Goal: Task Accomplishment & Management: Complete application form

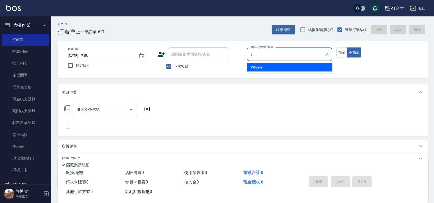
type input "Winni-9"
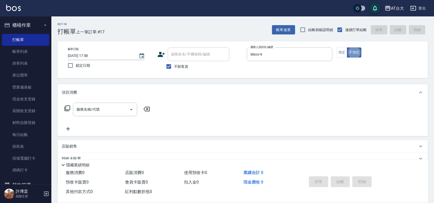
type button "false"
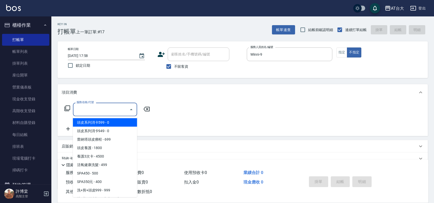
click at [122, 109] on input "服務名稱/代號" at bounding box center [101, 109] width 52 height 9
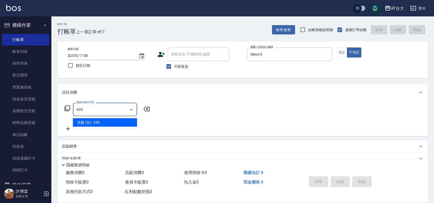
type input "洗髮 (女)(605)"
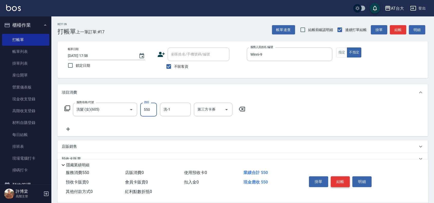
type input "550"
click at [341, 178] on button "結帳" at bounding box center [340, 181] width 19 height 11
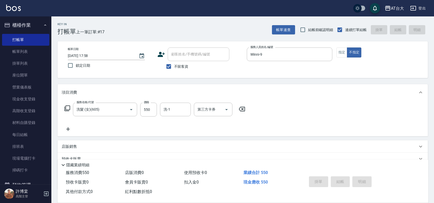
type input "[DATE] 18:47"
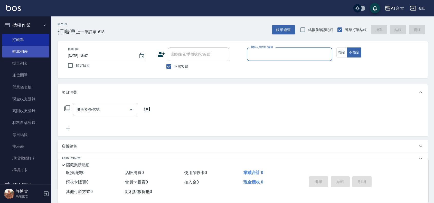
click at [26, 50] on link "帳單列表" at bounding box center [25, 52] width 47 height 12
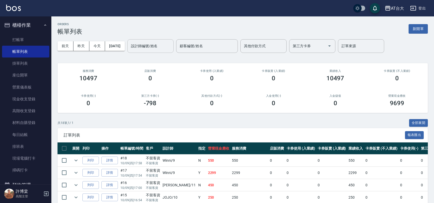
click at [161, 47] on input "設計師編號/姓名" at bounding box center [151, 46] width 42 height 9
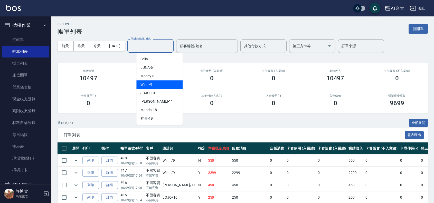
click at [165, 85] on div "Winni -9" at bounding box center [159, 84] width 46 height 8
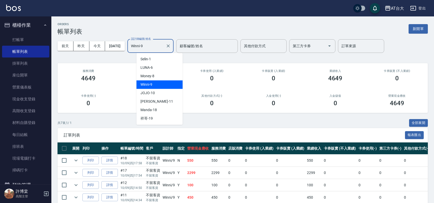
click at [164, 46] on input "Winni-9" at bounding box center [147, 46] width 34 height 9
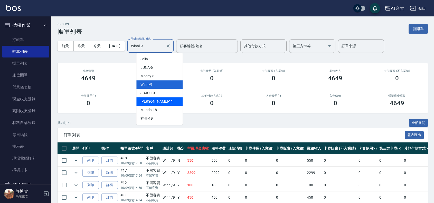
click at [165, 103] on div "[PERSON_NAME] -11" at bounding box center [159, 101] width 46 height 8
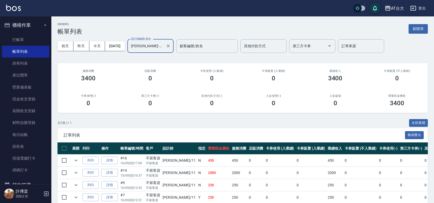
click at [164, 47] on input "[PERSON_NAME]-11" at bounding box center [147, 46] width 34 height 9
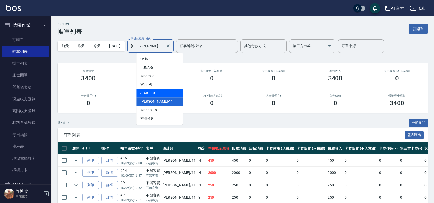
click at [157, 95] on div "JOJO -10" at bounding box center [159, 93] width 46 height 8
type input "JOJO-10"
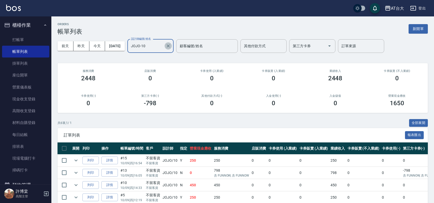
click at [171, 44] on icon "Clear" at bounding box center [168, 45] width 5 height 5
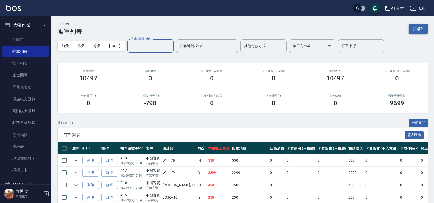
click at [414, 26] on button "新開單" at bounding box center [418, 29] width 19 height 10
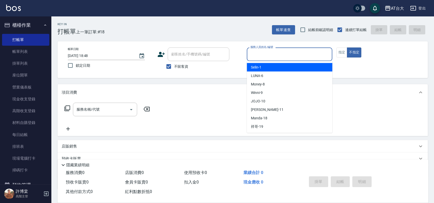
click at [261, 56] on input "服務人員姓名/編號" at bounding box center [289, 54] width 81 height 9
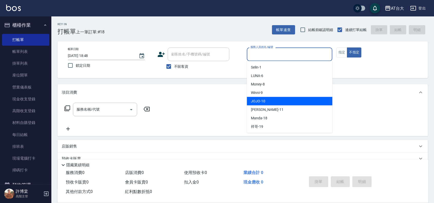
click at [280, 100] on div "JOJO -10" at bounding box center [290, 101] width 86 height 8
type input "JOJO-10"
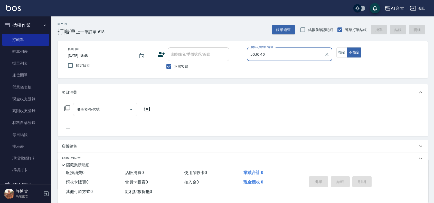
click at [120, 111] on input "服務名稱/代號" at bounding box center [101, 109] width 52 height 9
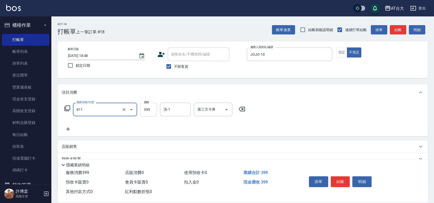
type input "洗+剪(811)"
click at [150, 112] on input "399" at bounding box center [148, 110] width 17 height 14
type input "450"
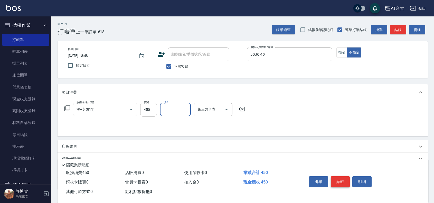
click at [335, 178] on button "結帳" at bounding box center [340, 181] width 19 height 11
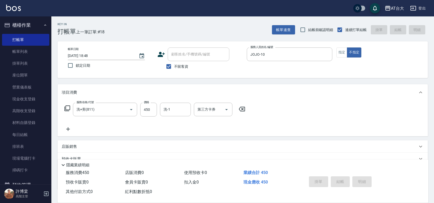
type input "[DATE] 18:57"
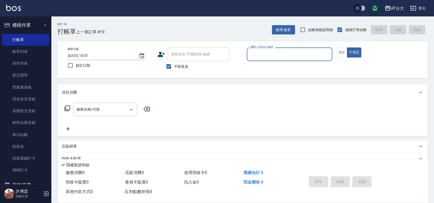
click at [305, 49] on div "服務人員姓名/編號" at bounding box center [290, 55] width 86 height 14
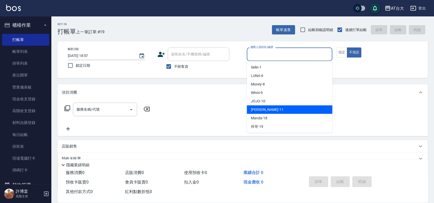
click at [281, 107] on div "[PERSON_NAME] -11" at bounding box center [290, 110] width 86 height 8
type input "[PERSON_NAME]-11"
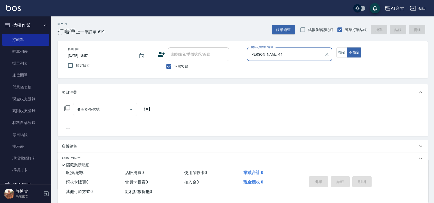
click at [119, 109] on input "服務名稱/代號" at bounding box center [101, 109] width 52 height 9
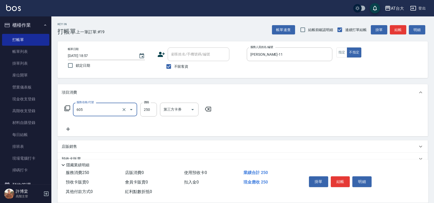
type input "洗髮 (女)(605)"
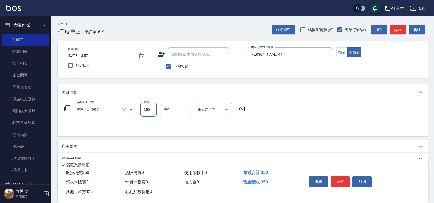
type input "350"
click at [341, 179] on button "結帳" at bounding box center [340, 181] width 19 height 11
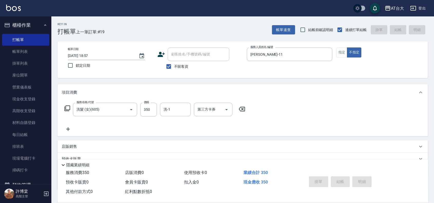
type input "[DATE] 19:04"
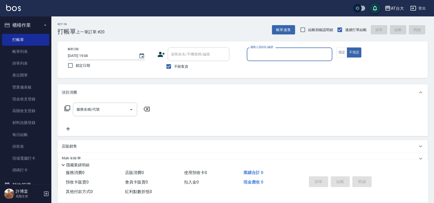
drag, startPoint x: 10, startPoint y: 53, endPoint x: 135, endPoint y: 6, distance: 133.6
click at [10, 53] on link "帳單列表" at bounding box center [25, 52] width 47 height 12
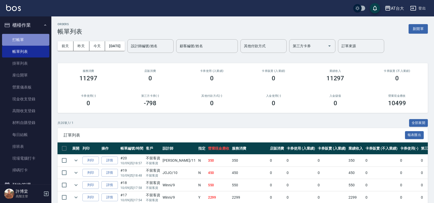
click at [38, 41] on link "打帳單" at bounding box center [25, 40] width 47 height 12
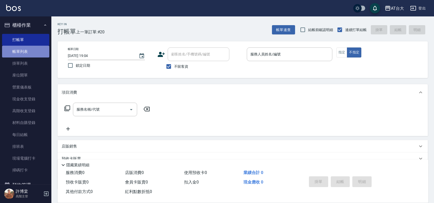
click at [27, 53] on link "帳單列表" at bounding box center [25, 52] width 47 height 12
click at [26, 41] on link "打帳單" at bounding box center [25, 40] width 47 height 12
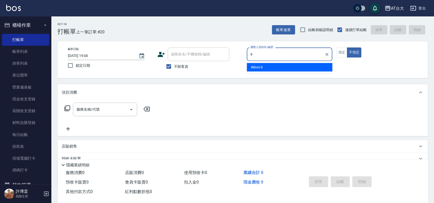
type input "Winni-9"
type button "false"
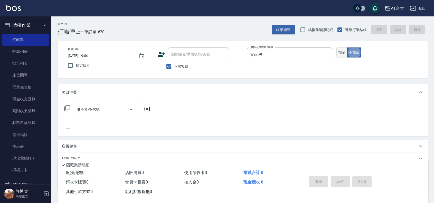
click at [338, 57] on button "指定" at bounding box center [342, 53] width 11 height 10
click at [107, 104] on div "服務名稱/代號" at bounding box center [105, 110] width 64 height 14
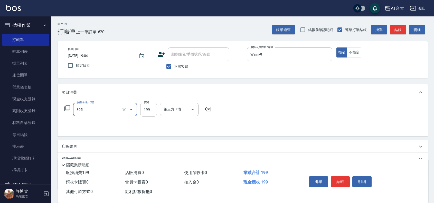
type input "剪髮(305)"
type input "250"
click at [339, 179] on button "結帳" at bounding box center [340, 181] width 19 height 11
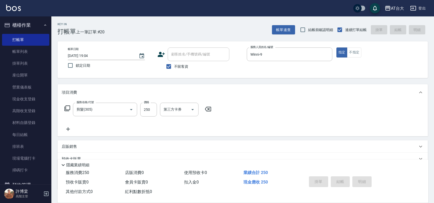
type input "[DATE] 19:15"
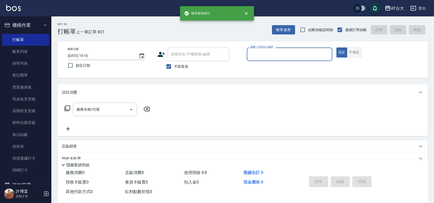
click at [358, 54] on button "不指定" at bounding box center [354, 53] width 14 height 10
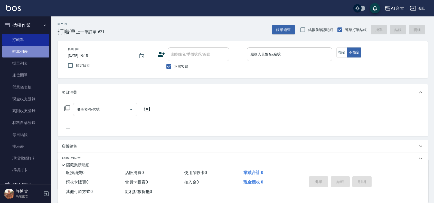
click at [39, 47] on link "帳單列表" at bounding box center [25, 52] width 47 height 12
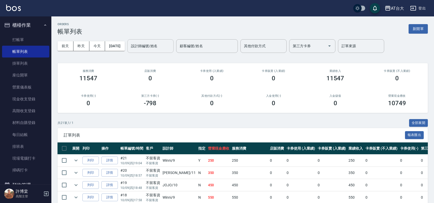
click at [155, 44] on input "設計師編號/姓名" at bounding box center [151, 46] width 42 height 9
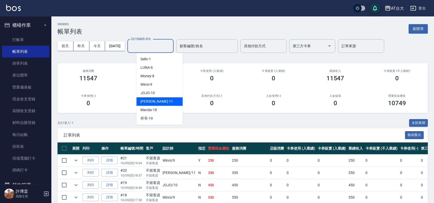
click at [169, 104] on div "[PERSON_NAME] -11" at bounding box center [159, 101] width 46 height 8
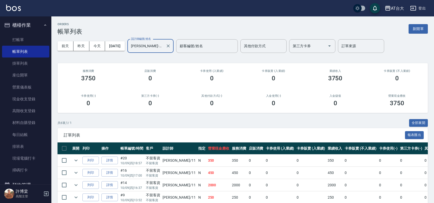
click at [161, 47] on input "[PERSON_NAME]-11" at bounding box center [147, 46] width 34 height 9
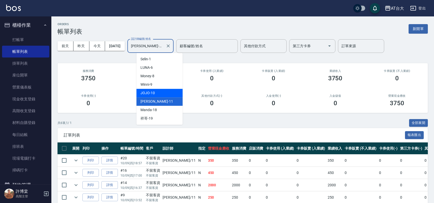
click at [161, 95] on div "JOJO -10" at bounding box center [159, 93] width 46 height 8
type input "JOJO-10"
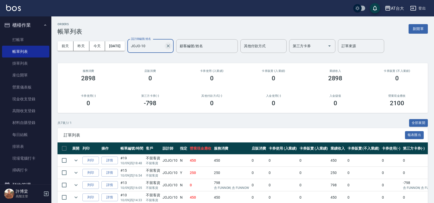
click at [172, 44] on button "Clear" at bounding box center [168, 45] width 7 height 7
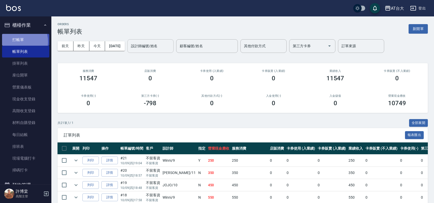
click at [14, 42] on link "打帳單" at bounding box center [25, 40] width 47 height 12
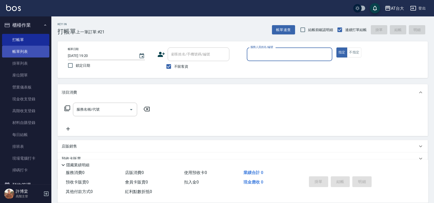
click at [31, 51] on link "帳單列表" at bounding box center [25, 52] width 47 height 12
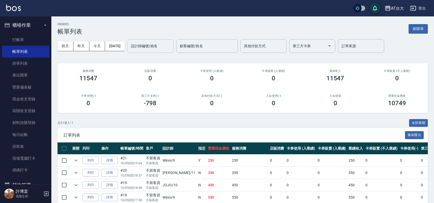
click at [136, 43] on div "設計師編號/姓名" at bounding box center [150, 46] width 46 height 14
click at [35, 39] on link "打帳單" at bounding box center [25, 40] width 47 height 12
